Goal: Information Seeking & Learning: Learn about a topic

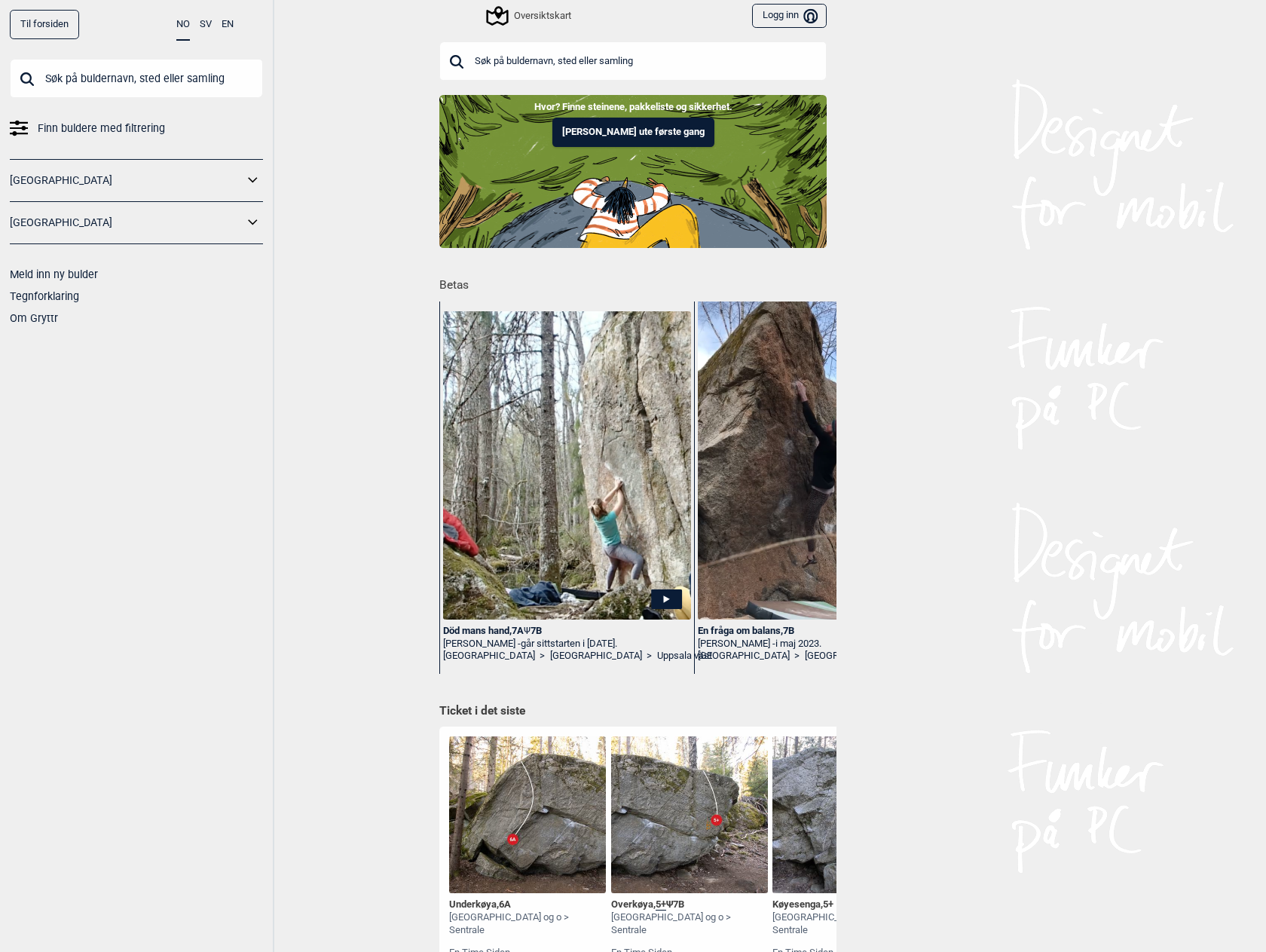
click at [165, 74] on input "text" at bounding box center [136, 78] width 253 height 40
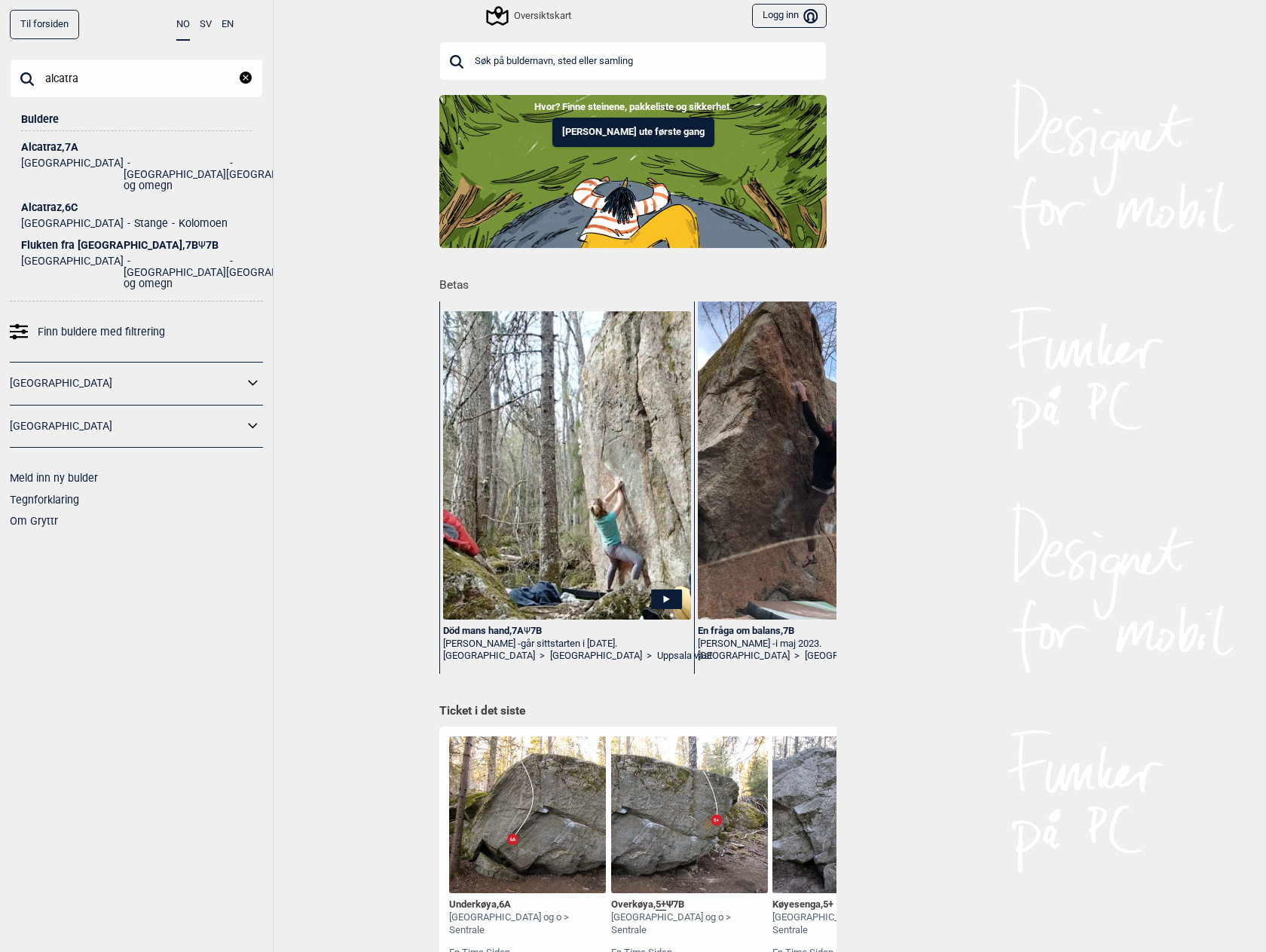
type input "alcatra"
click at [123, 166] on li "[GEOGRAPHIC_DATA] og omegn" at bounding box center [175, 174] width 103 height 34
click at [60, 144] on div "Alcatraz , 7A" at bounding box center [137, 147] width 231 height 11
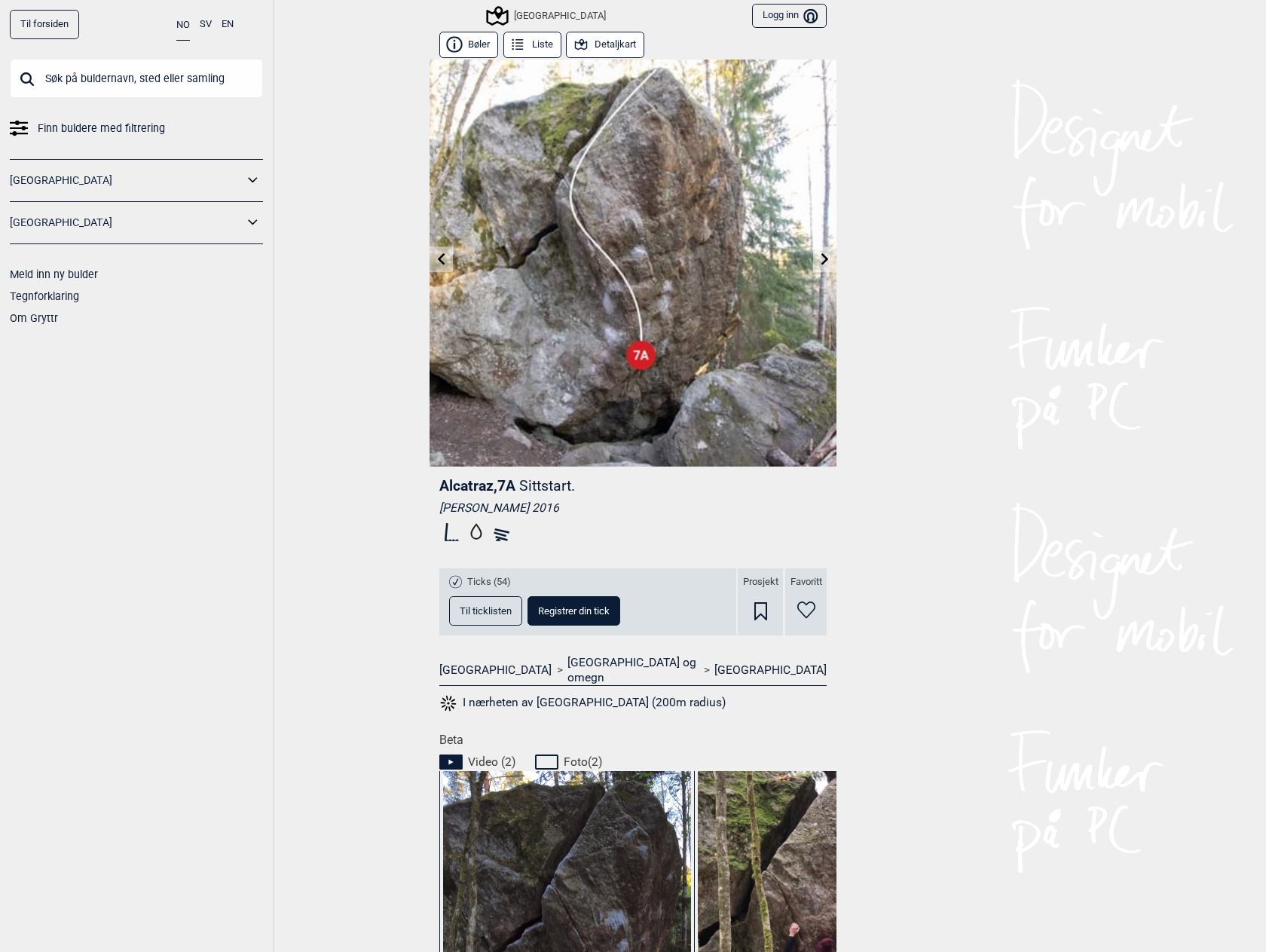
click at [605, 50] on button "Detaljkart" at bounding box center [605, 44] width 78 height 26
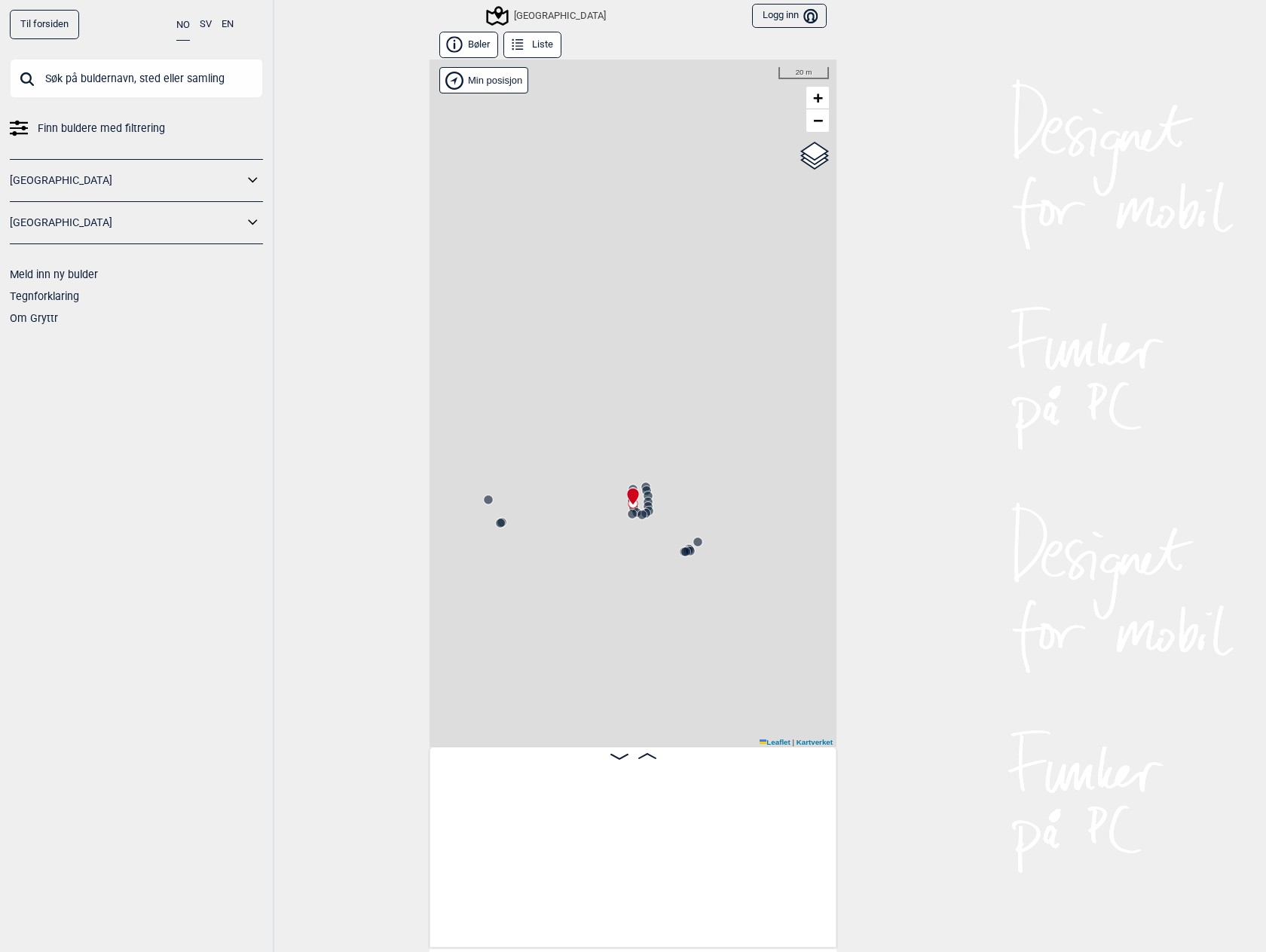
scroll to position [0, 21147]
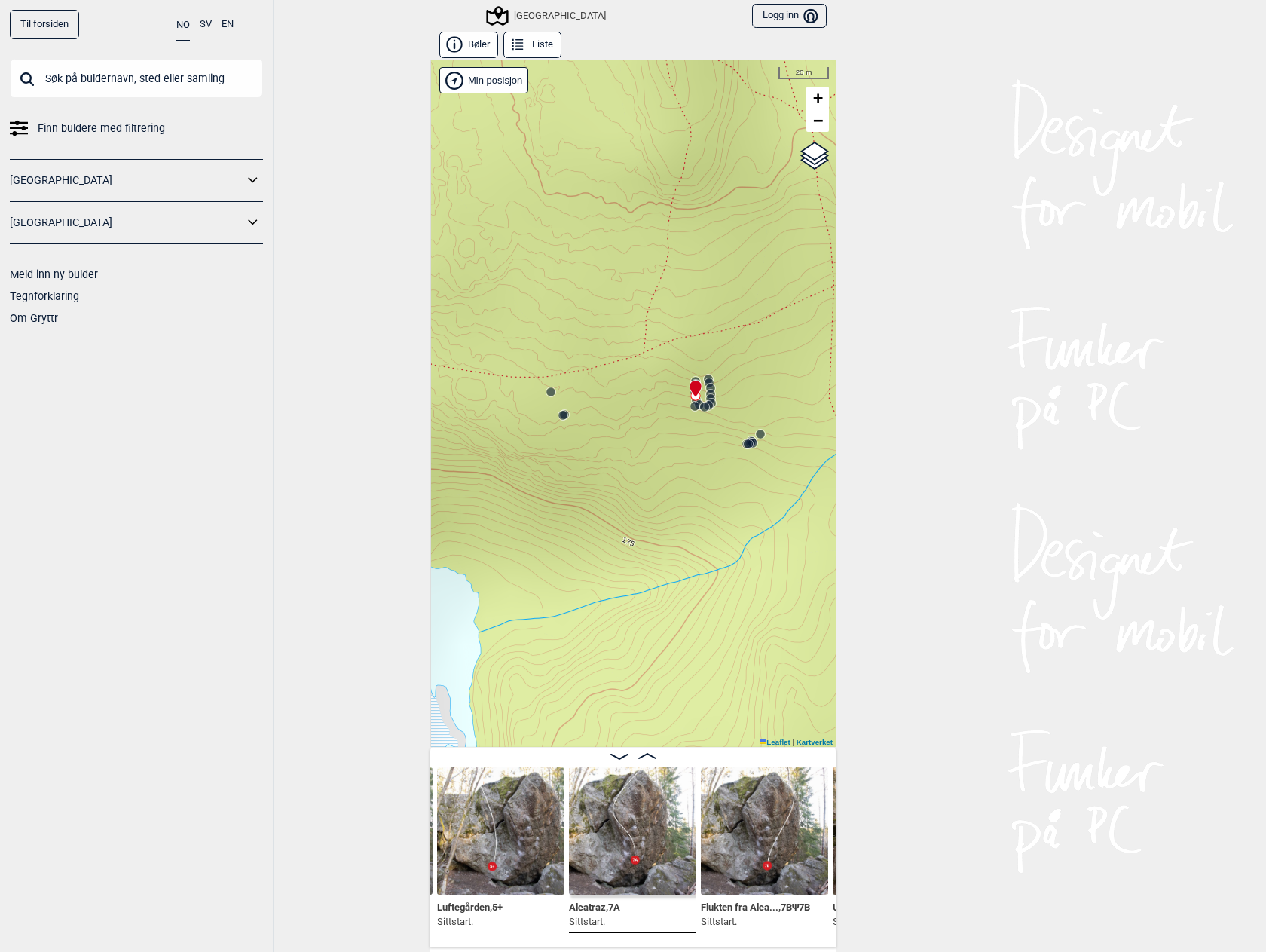
drag, startPoint x: 684, startPoint y: 428, endPoint x: 718, endPoint y: 371, distance: 66.4
click at [718, 371] on div "Speidersteinen Barnehageveggen Cowboyveggen Bølerveggen [GEOGRAPHIC_DATA]" at bounding box center [633, 402] width 407 height 687
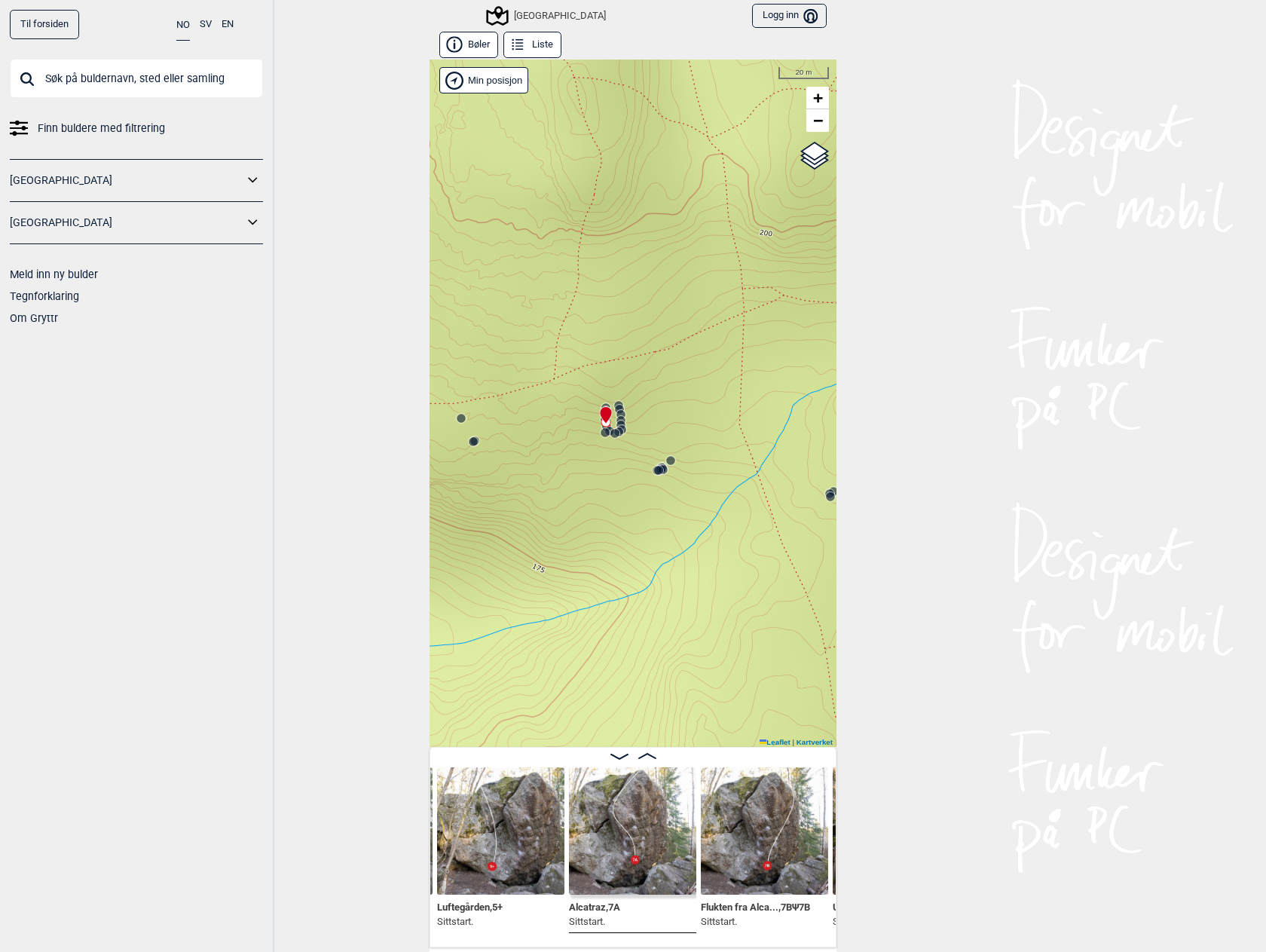
drag, startPoint x: 761, startPoint y: 475, endPoint x: 605, endPoint y: 459, distance: 156.8
click at [605, 459] on div "Speidersteinen Barnehageveggen Cowboyveggen Bølerveggen [GEOGRAPHIC_DATA]" at bounding box center [633, 402] width 407 height 687
click at [617, 419] on icon at bounding box center [621, 425] width 12 height 12
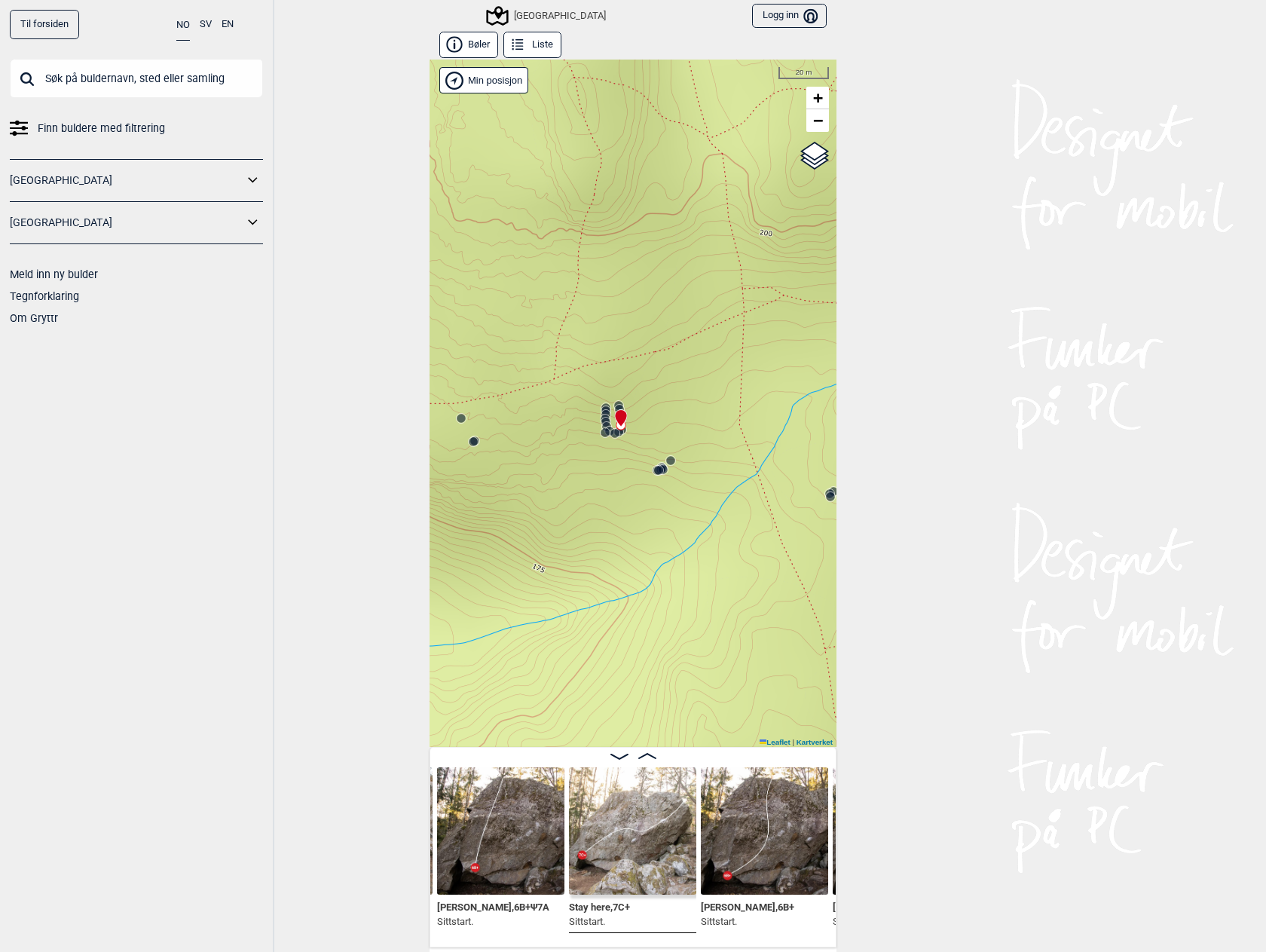
click at [614, 403] on icon at bounding box center [619, 409] width 12 height 12
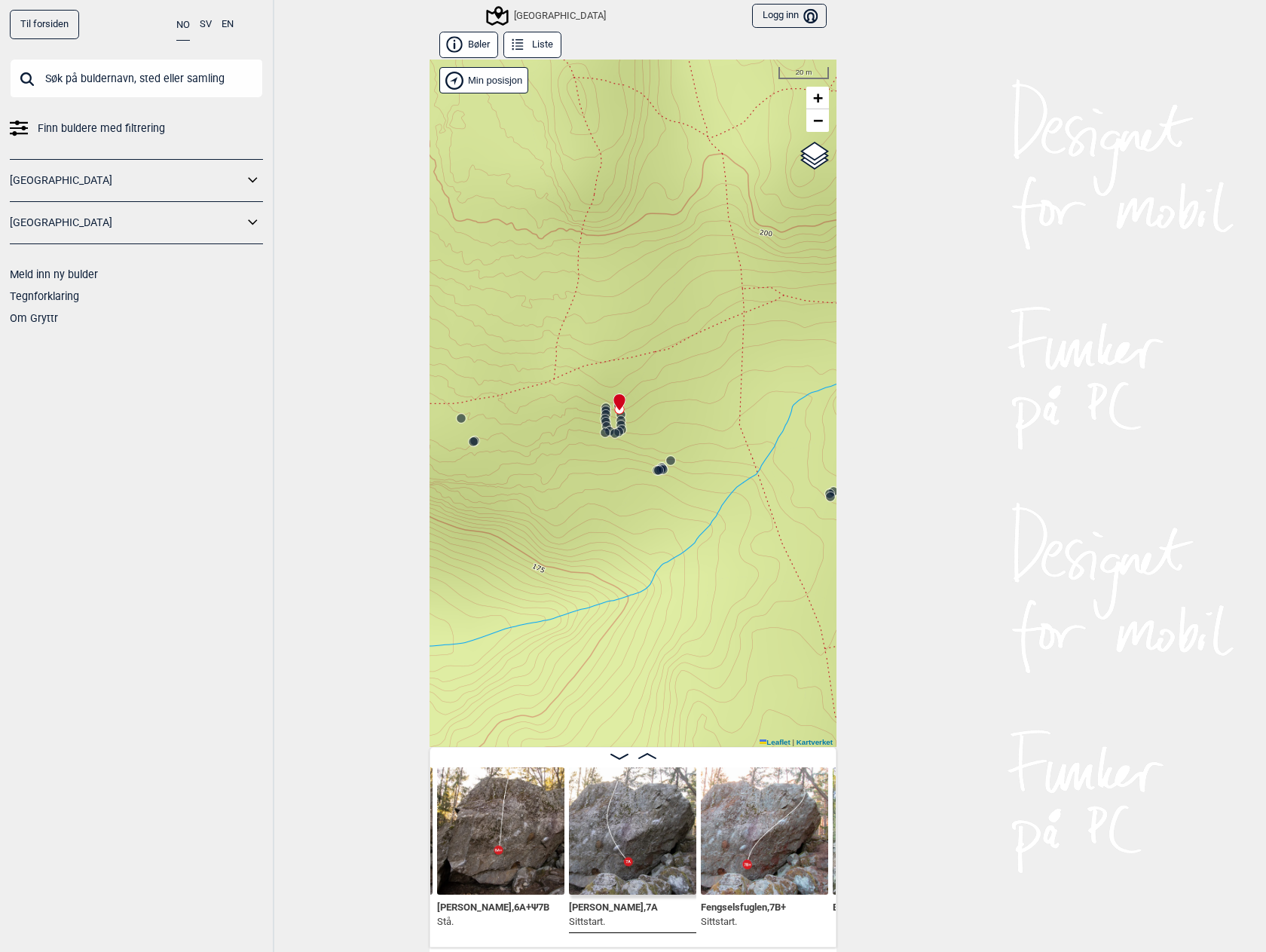
click at [759, 826] on img at bounding box center [765, 830] width 127 height 127
